Goal: Navigation & Orientation: Understand site structure

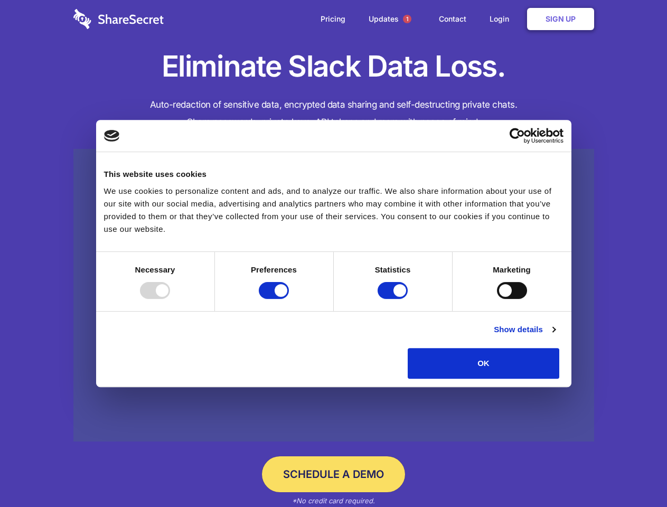
click at [170, 299] on div at bounding box center [155, 290] width 30 height 17
click at [289, 299] on input "Preferences" at bounding box center [274, 290] width 30 height 17
checkbox input "false"
click at [394, 299] on input "Statistics" at bounding box center [393, 290] width 30 height 17
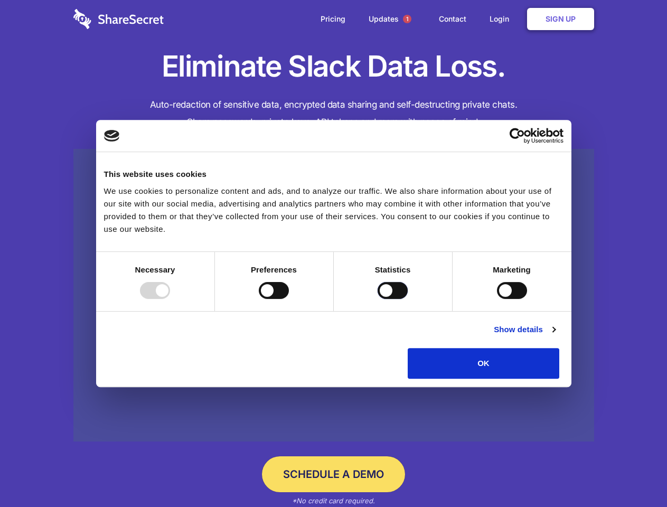
checkbox input "false"
click at [497, 299] on input "Marketing" at bounding box center [512, 290] width 30 height 17
checkbox input "true"
click at [555, 336] on link "Show details" at bounding box center [524, 329] width 61 height 13
click at [0, 0] on div "Statistics 17 Statistic cookies help website owners to understand how visitors …" at bounding box center [0, 0] width 0 height 0
